Goal: Task Accomplishment & Management: Manage account settings

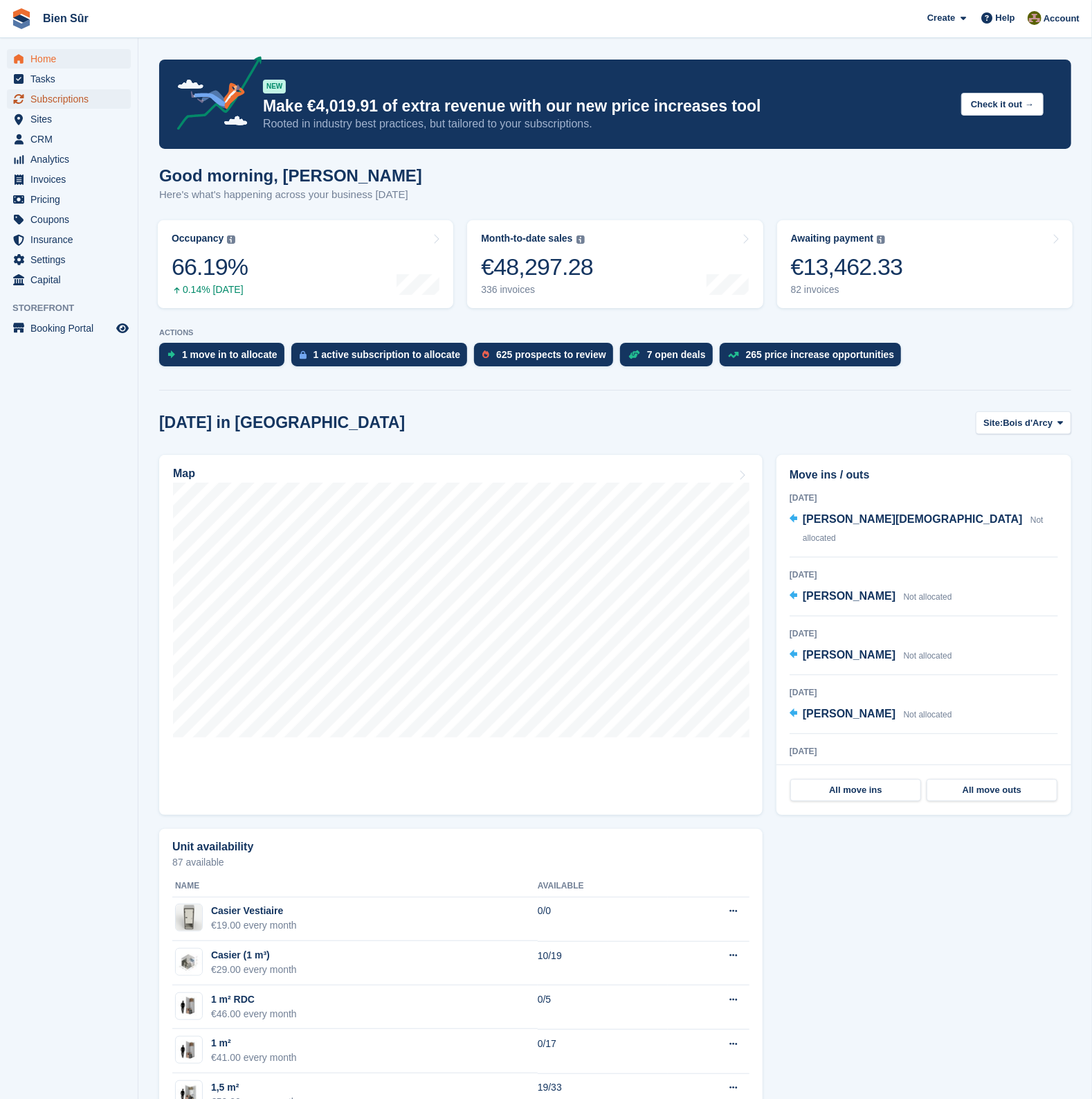
click at [71, 97] on span "Subscriptions" at bounding box center [71, 99] width 83 height 20
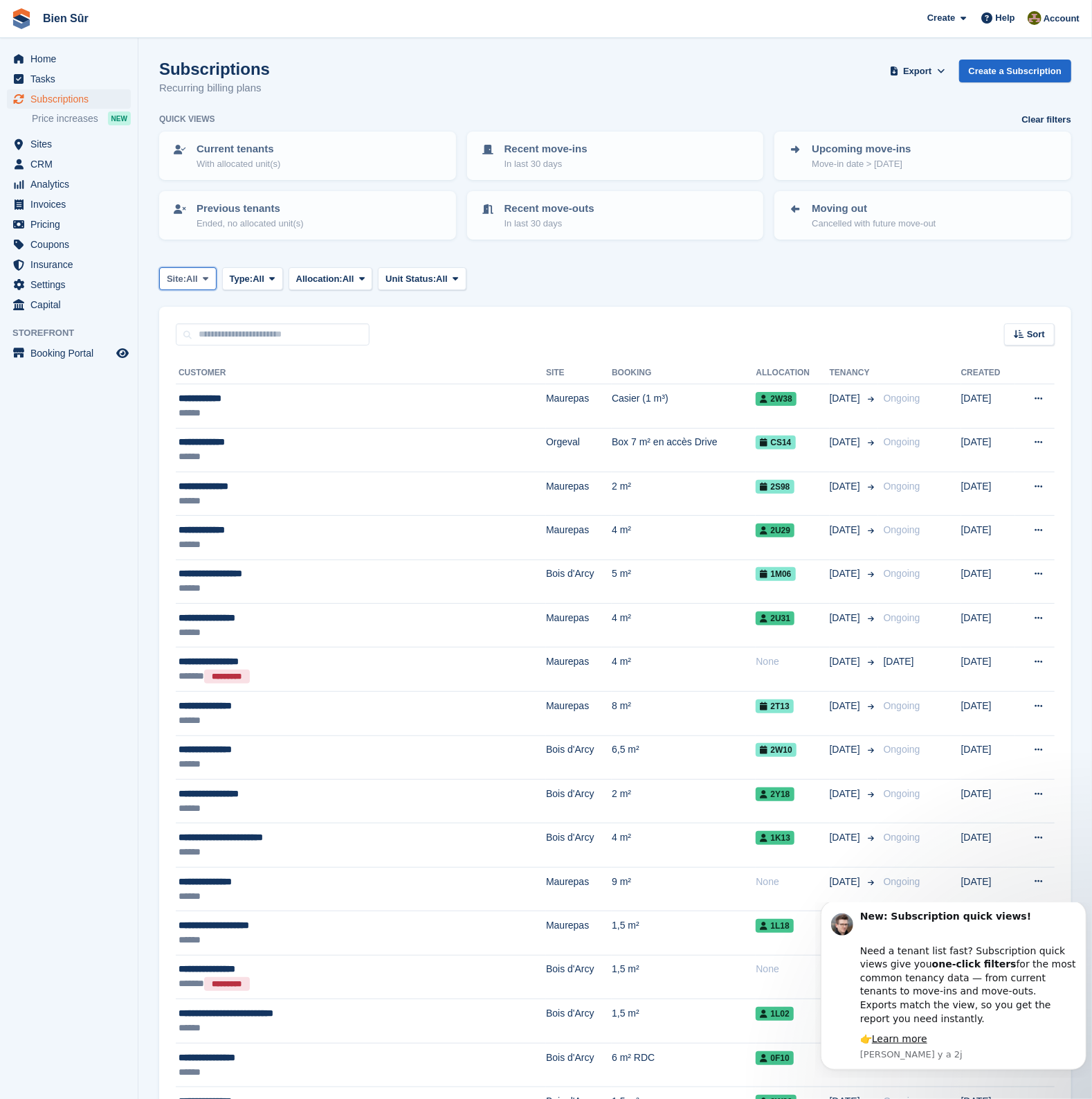
click at [205, 274] on icon at bounding box center [205, 278] width 6 height 9
click at [215, 389] on link "Orgeval" at bounding box center [250, 386] width 172 height 25
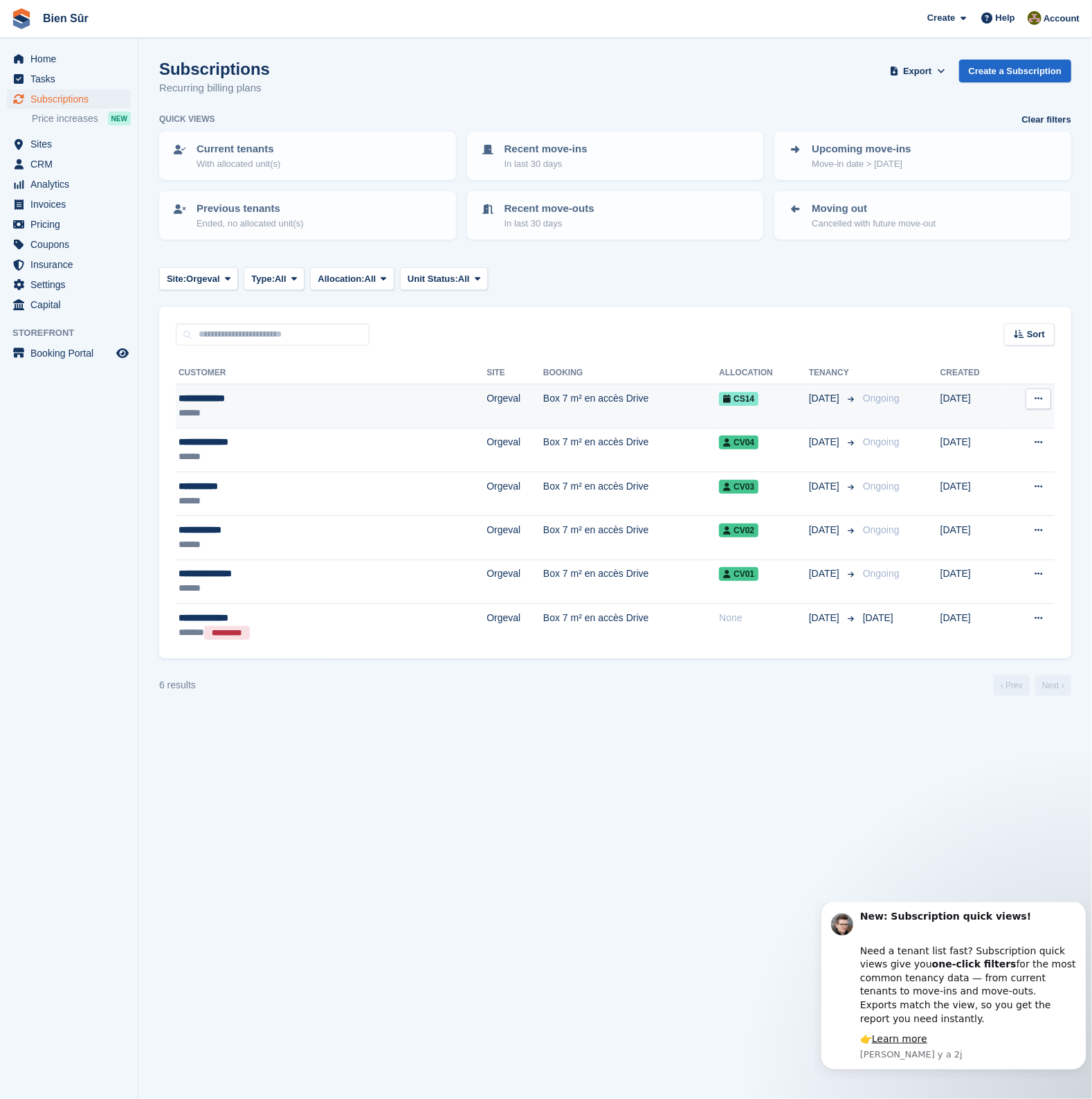
click at [544, 404] on td "Box 7 m² en accès Drive" at bounding box center [631, 406] width 176 height 44
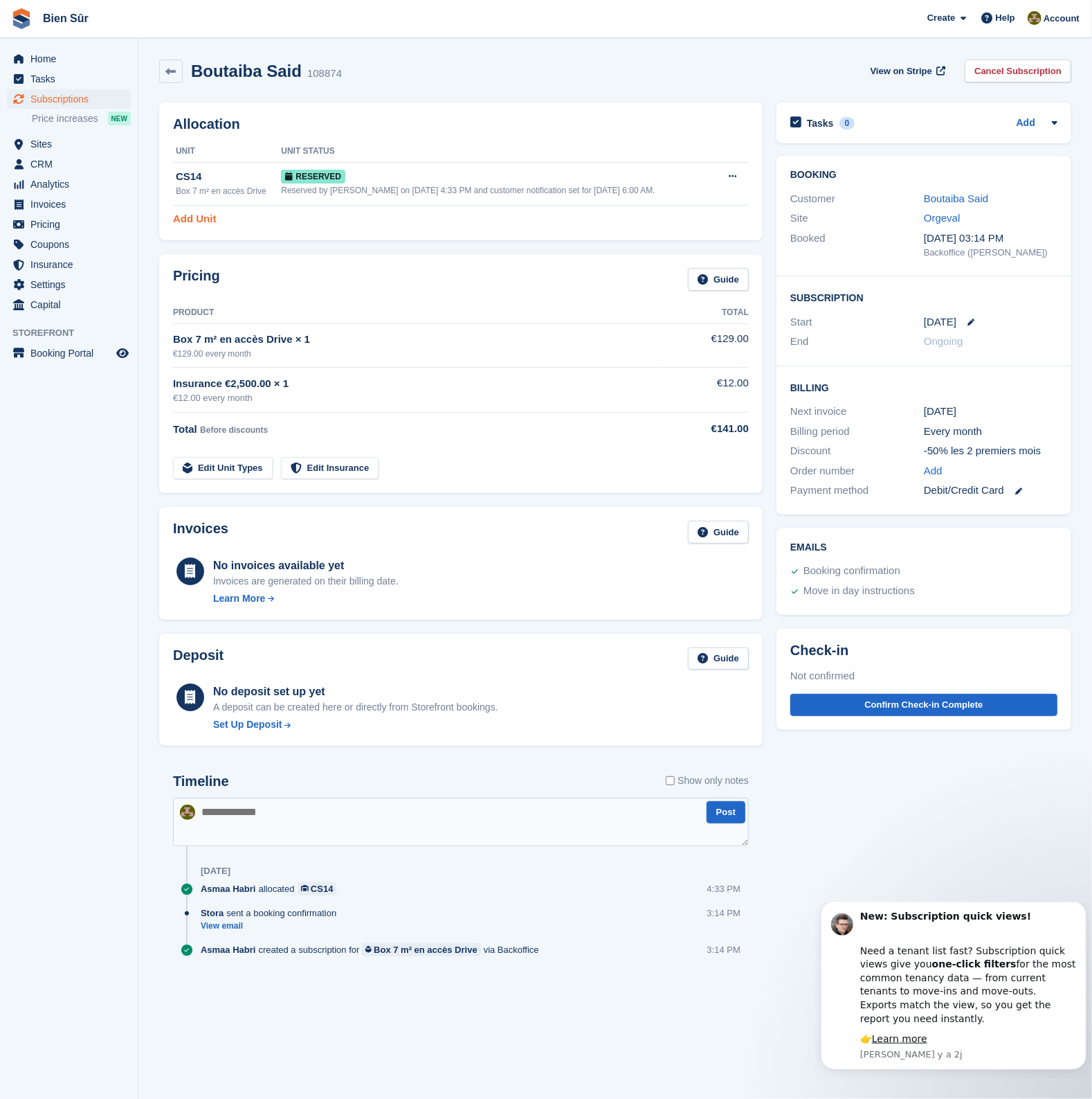
click at [206, 216] on link "Add Unit" at bounding box center [195, 218] width 43 height 16
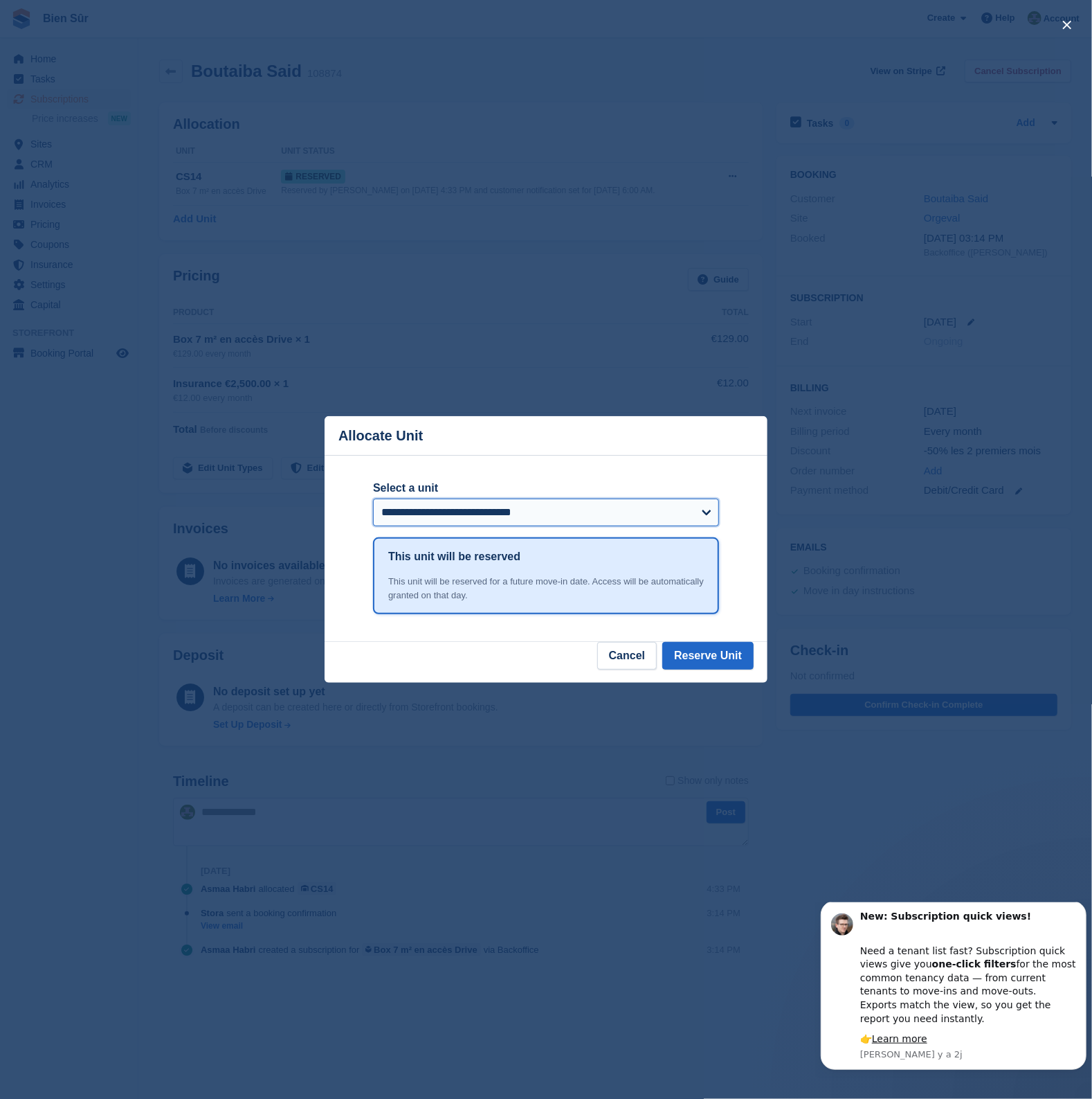
click at [597, 509] on select "**********" at bounding box center [545, 513] width 346 height 28
click at [614, 456] on header "Allocate Unit" at bounding box center [545, 436] width 443 height 39
click at [617, 356] on div "close" at bounding box center [546, 550] width 1092 height 1099
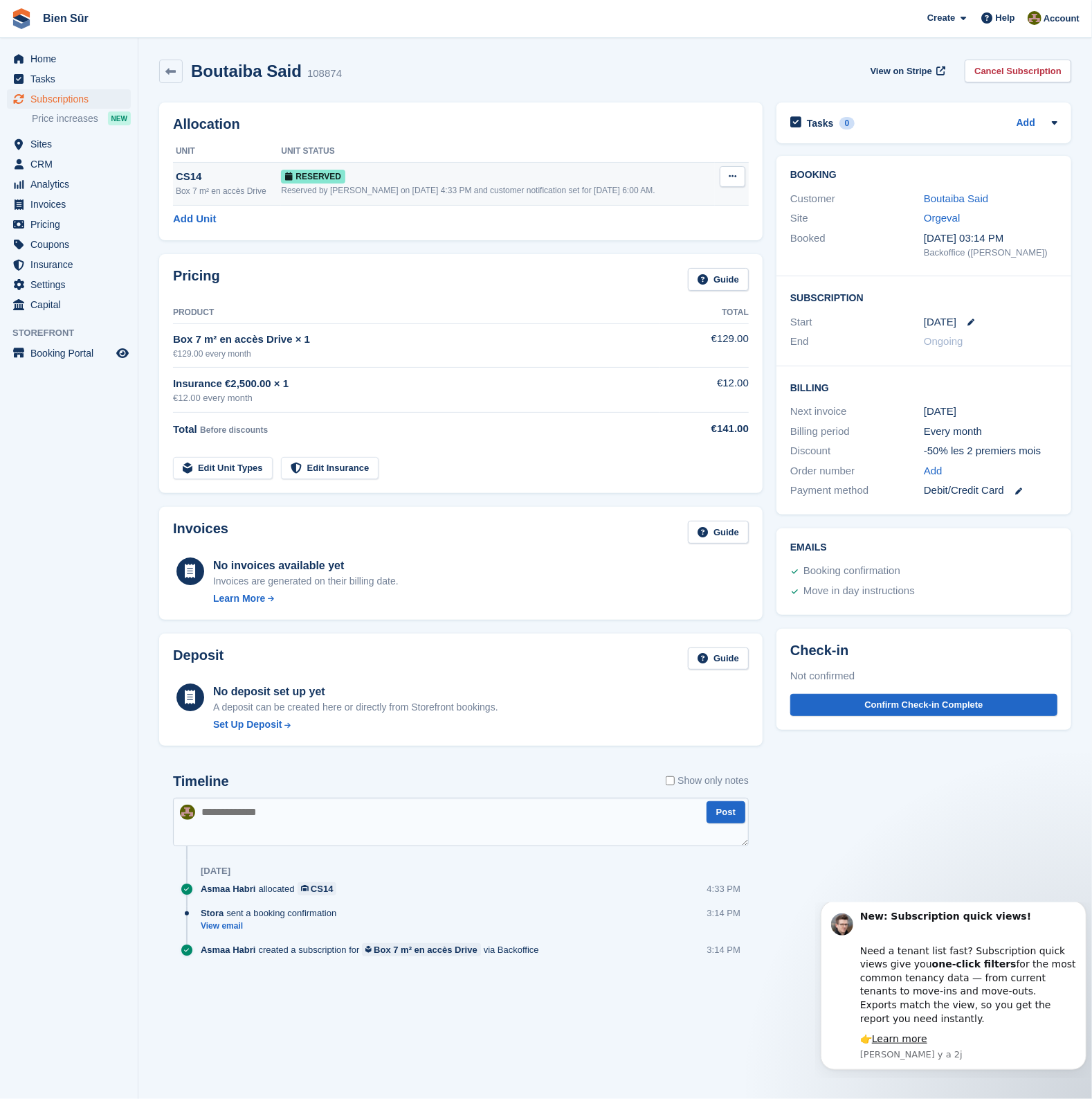
click at [733, 174] on icon at bounding box center [732, 176] width 7 height 9
click at [181, 215] on link "Add Unit" at bounding box center [195, 218] width 43 height 16
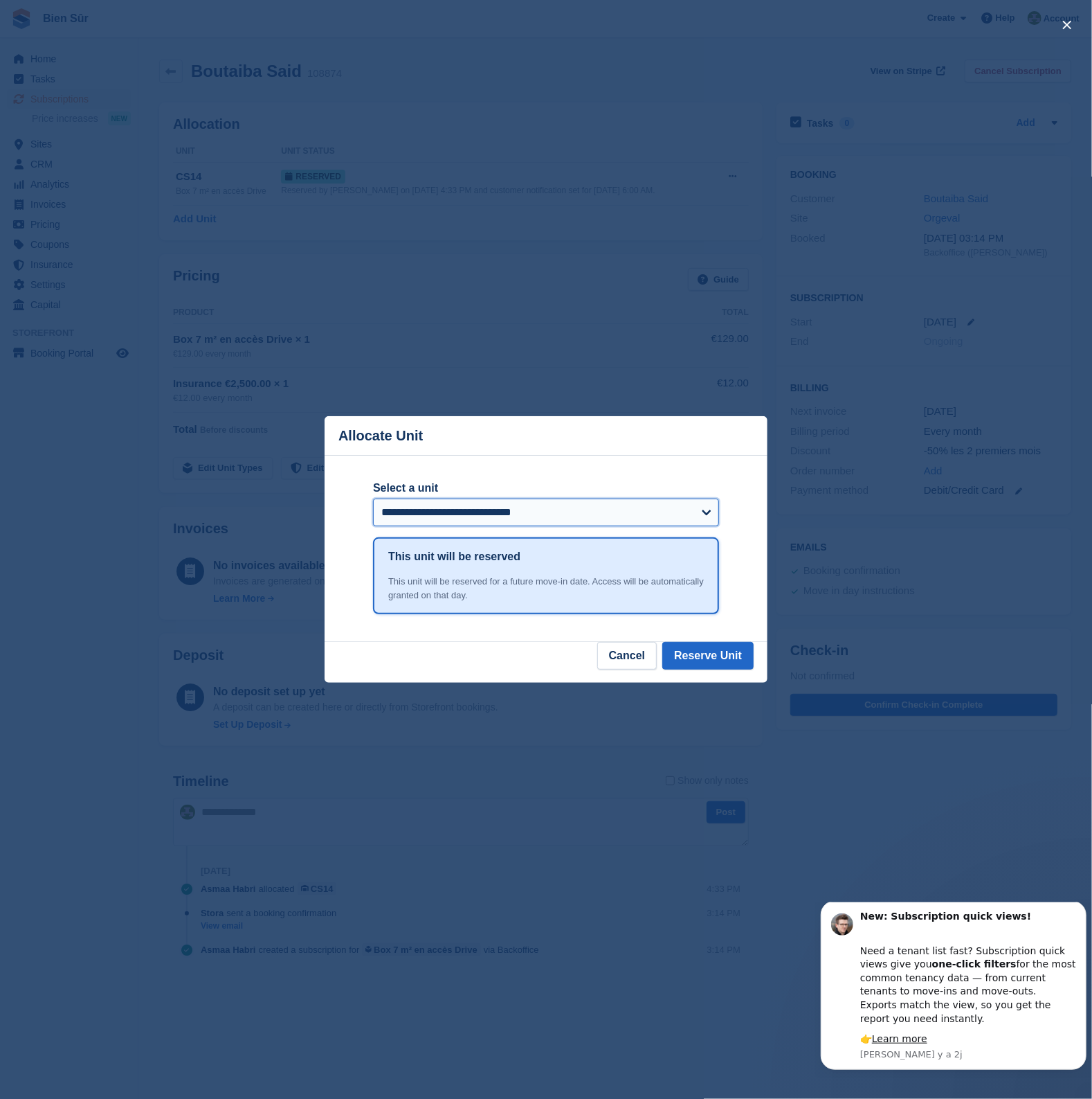
click at [497, 515] on select "**********" at bounding box center [545, 513] width 346 height 28
click at [268, 540] on div "close" at bounding box center [546, 550] width 1092 height 1099
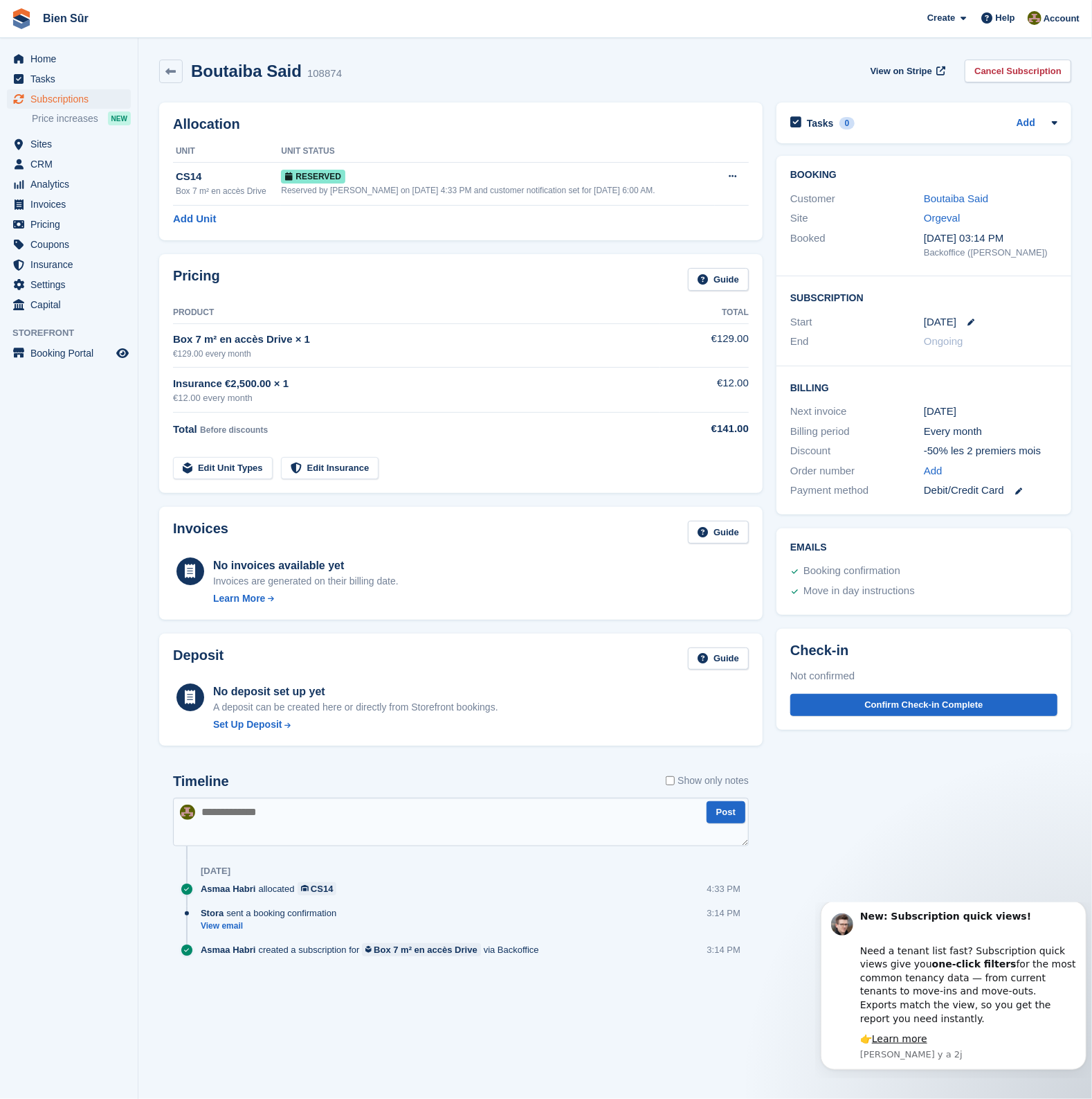
click at [419, 81] on div "Boutaiba Said 108874 View on Stripe Cancel Subscription" at bounding box center [615, 71] width 912 height 24
click at [203, 224] on link "Add Unit" at bounding box center [195, 218] width 43 height 16
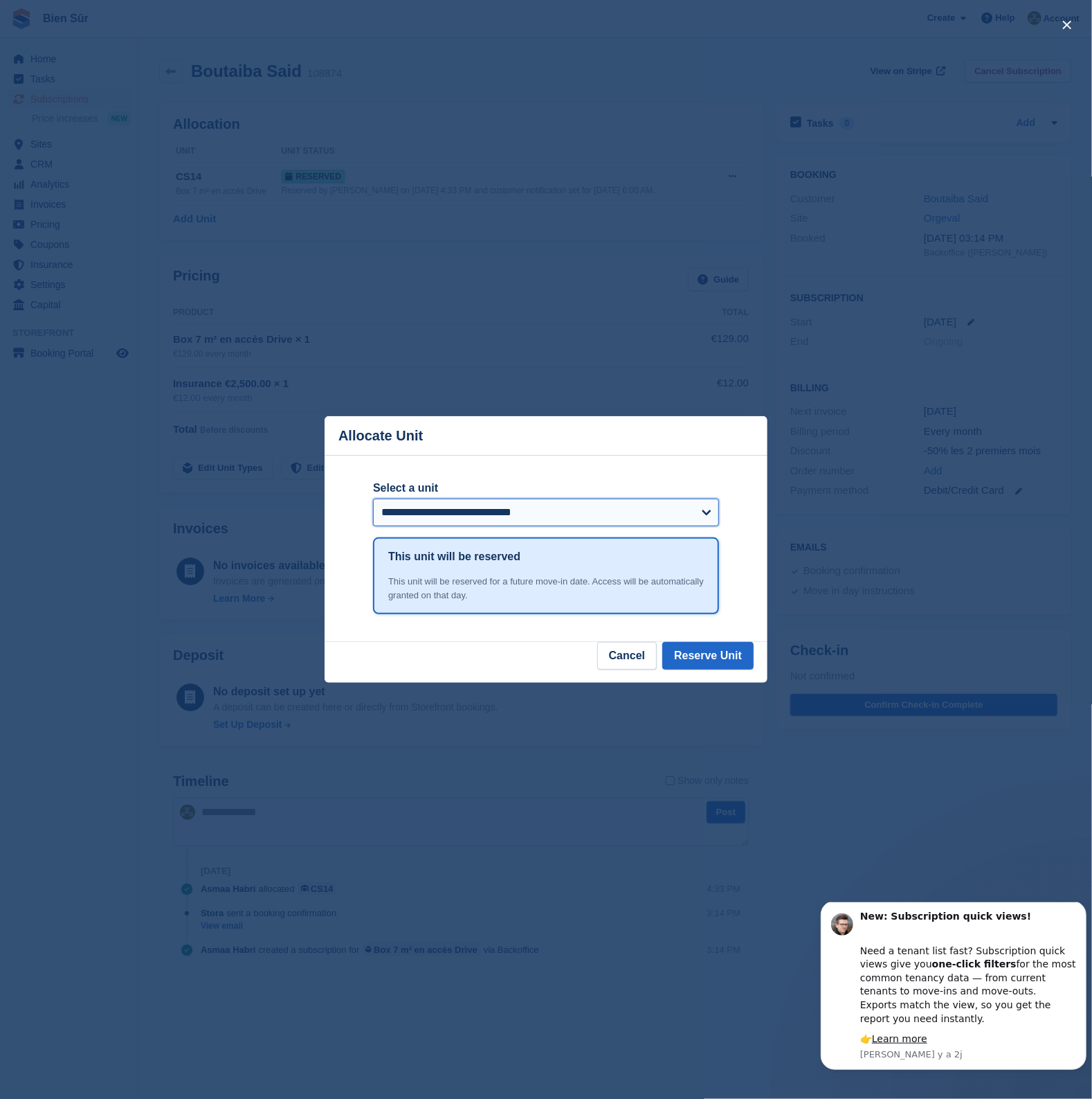
click at [470, 517] on select "**********" at bounding box center [545, 513] width 346 height 28
click at [526, 444] on header "Allocate Unit" at bounding box center [545, 436] width 443 height 39
click at [640, 151] on div "close" at bounding box center [546, 550] width 1092 height 1099
